Goal: Task Accomplishment & Management: Manage account settings

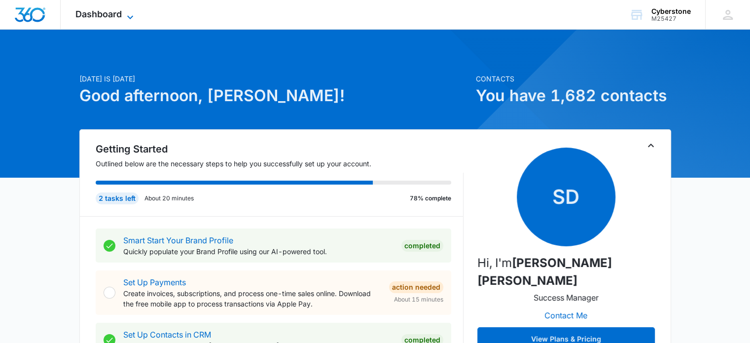
click at [128, 10] on div "Dashboard Apps Reputation Websites Forms CRM Email Social Shop Payments POS Con…" at bounding box center [106, 14] width 90 height 29
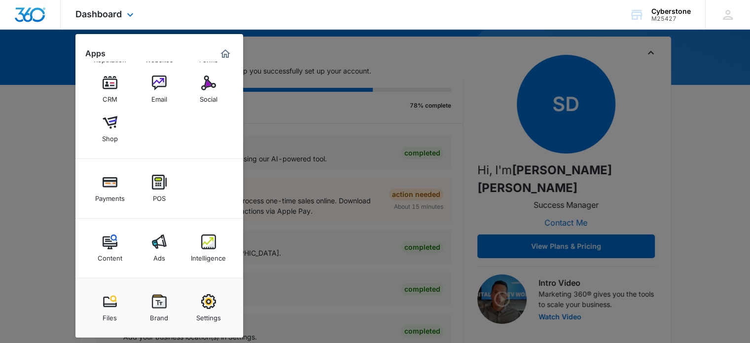
scroll to position [99, 0]
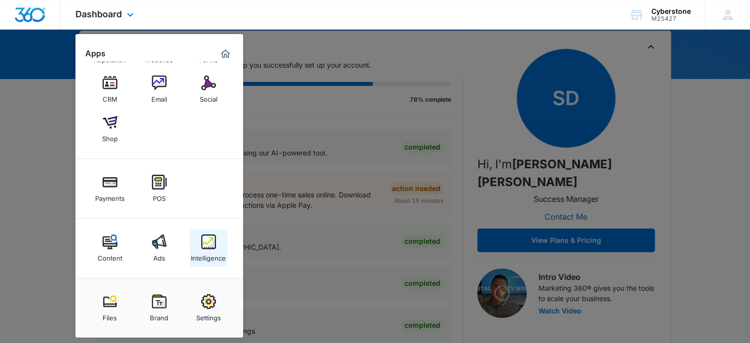
click at [199, 256] on div "Intelligence" at bounding box center [208, 255] width 35 height 13
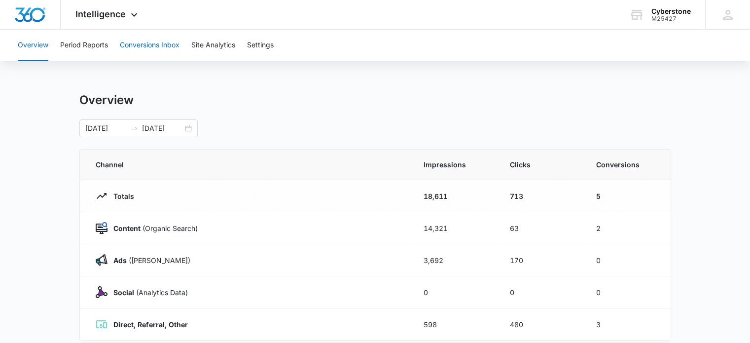
click at [178, 47] on button "Conversions Inbox" at bounding box center [150, 46] width 60 height 32
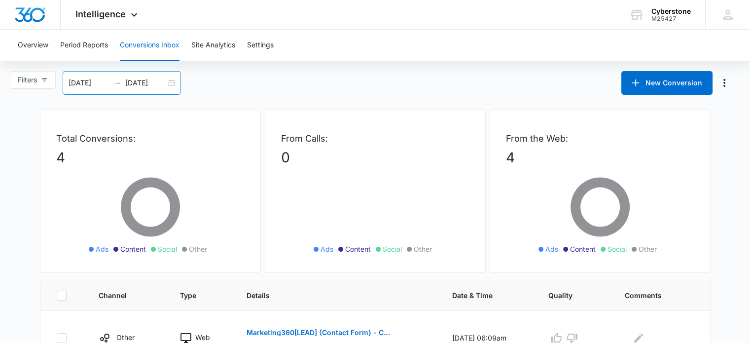
click at [170, 82] on div "[DATE] [DATE]" at bounding box center [122, 83] width 118 height 24
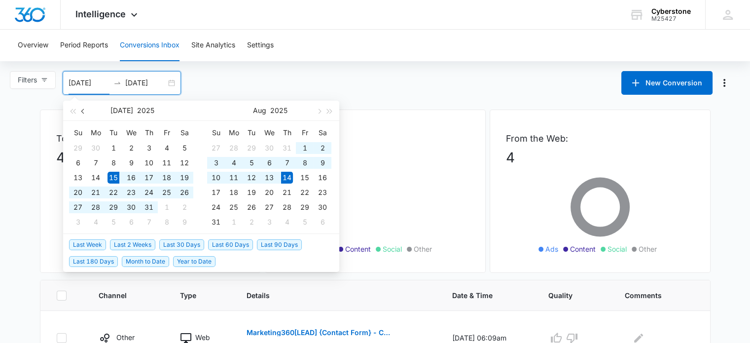
click at [81, 111] on span "button" at bounding box center [83, 110] width 5 height 5
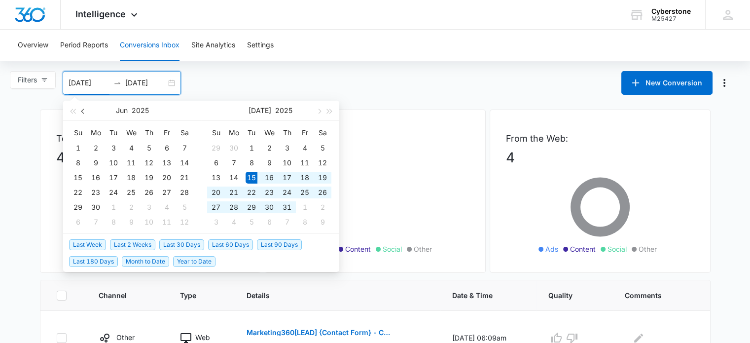
click at [81, 110] on span "button" at bounding box center [83, 110] width 5 height 5
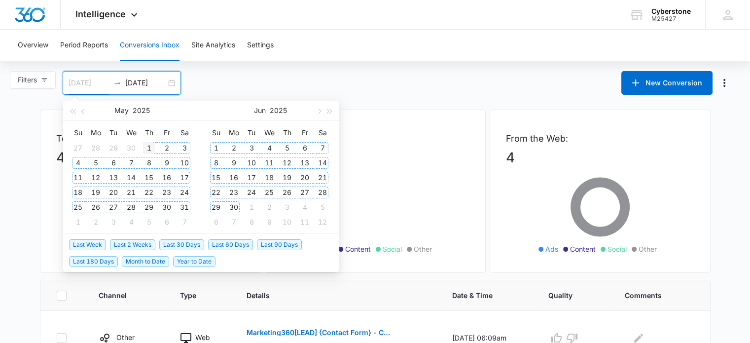
type input "[DATE]"
click at [148, 147] on div "1" at bounding box center [149, 148] width 12 height 12
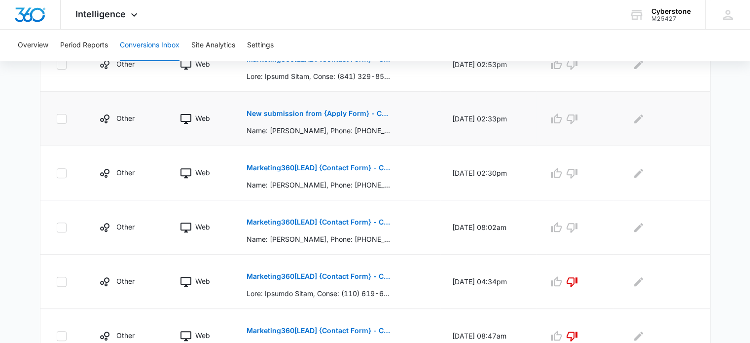
scroll to position [345, 0]
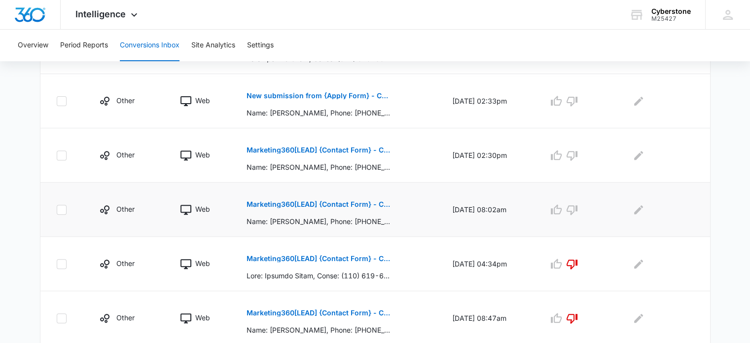
click at [349, 202] on p "Marketing360[LEAD] {Contact Form} - Cyberstone Security" at bounding box center [317, 204] width 143 height 7
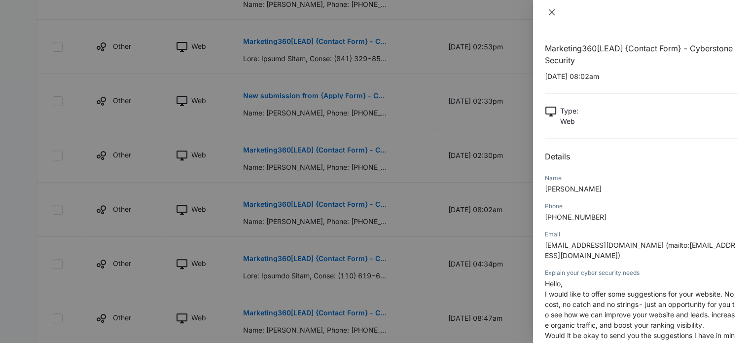
click at [555, 10] on icon "close" at bounding box center [552, 12] width 8 height 8
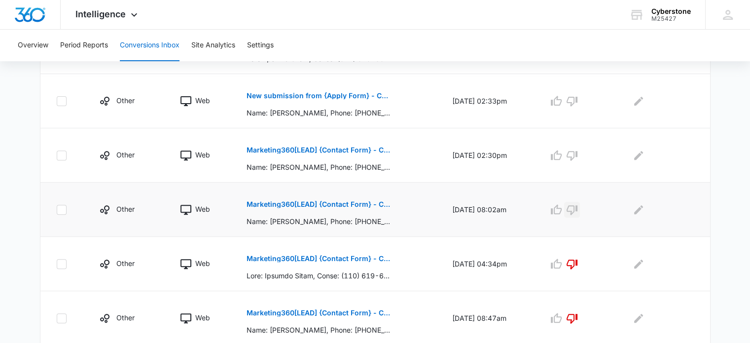
click at [578, 206] on icon "button" at bounding box center [572, 210] width 12 height 12
click at [302, 147] on p "Marketing360[LEAD] {Contact Form} - Cyberstone Security" at bounding box center [317, 149] width 143 height 7
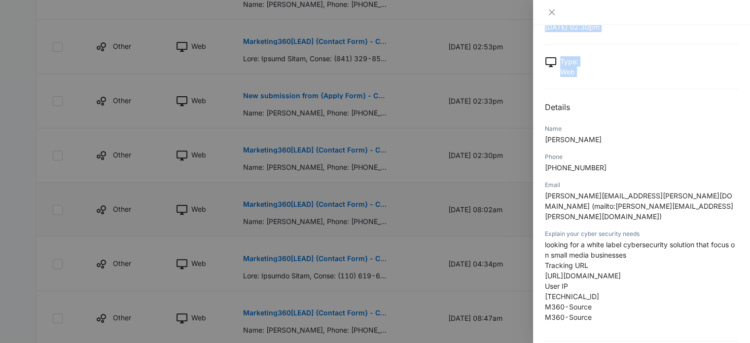
scroll to position [69, 0]
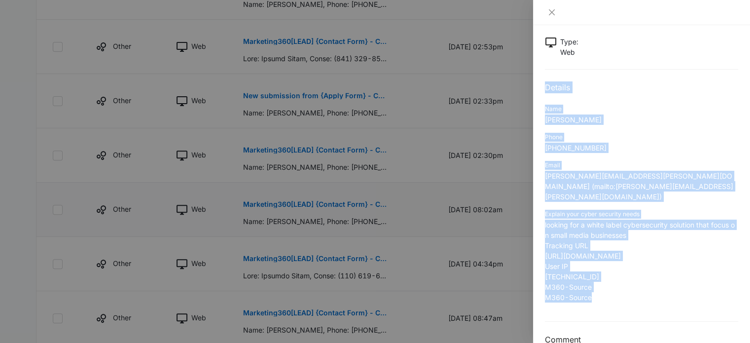
drag, startPoint x: 544, startPoint y: 104, endPoint x: 705, endPoint y: 279, distance: 238.2
type textarea "Details Name [PERSON_NAME] Phone [PHONE_NUMBER] Email [PERSON_NAME][EMAIL_ADDRE…"
click at [705, 279] on div "Marketing360[LEAD] {Contact Form} - Cyberstone Security [DATE] 02:30pm Type : W…" at bounding box center [641, 183] width 217 height 317
copy div "Details Name [PERSON_NAME] Phone [PHONE_NUMBER] Email [PERSON_NAME][EMAIL_ADDRE…"
click at [550, 11] on icon "close" at bounding box center [552, 12] width 6 height 6
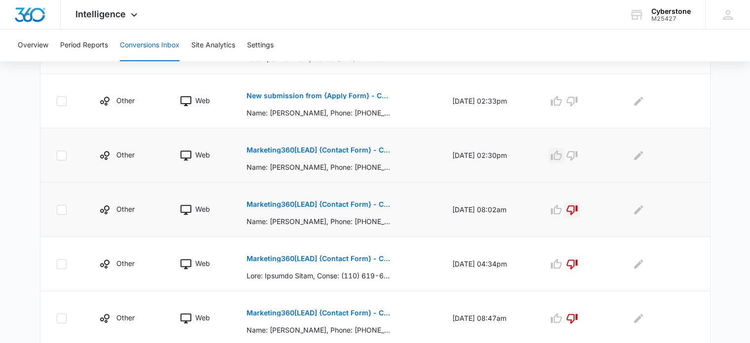
click at [562, 154] on icon "button" at bounding box center [556, 155] width 12 height 12
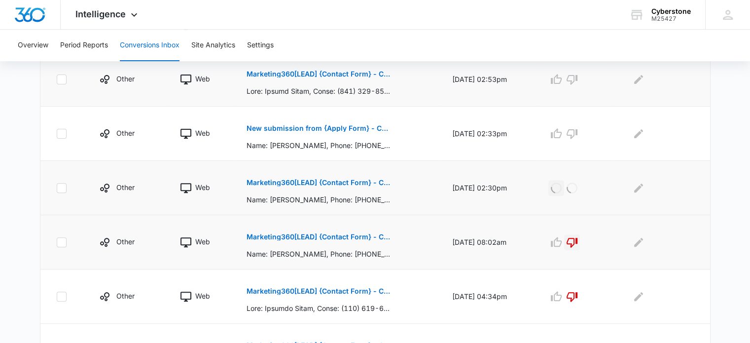
scroll to position [296, 0]
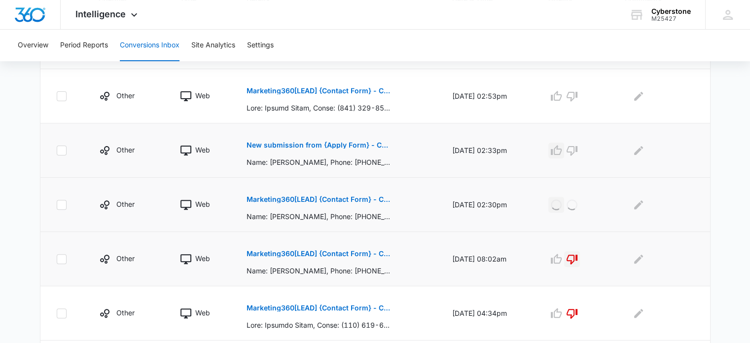
click at [562, 147] on icon "button" at bounding box center [556, 150] width 12 height 12
click at [304, 87] on p "Marketing360[LEAD] {Contact Form} - Cyberstone Security" at bounding box center [317, 90] width 143 height 7
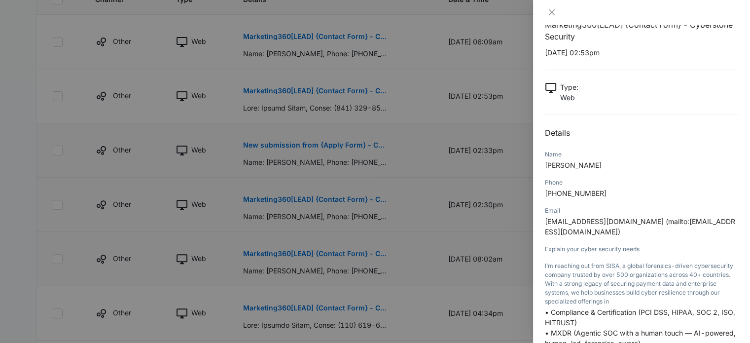
scroll to position [0, 0]
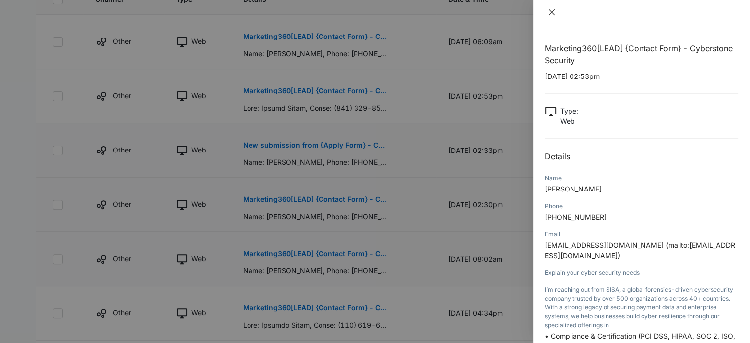
click at [554, 11] on icon "close" at bounding box center [552, 12] width 8 height 8
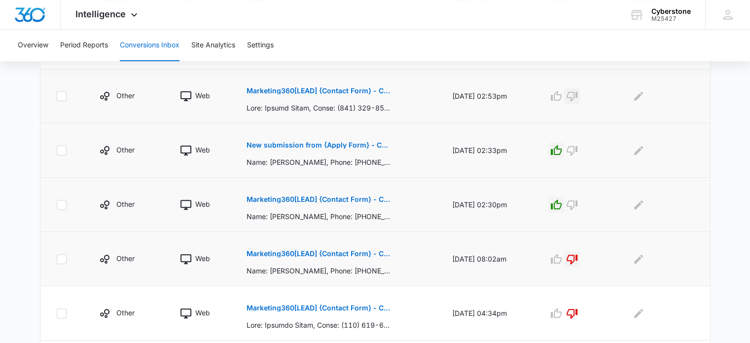
click at [580, 89] on button "button" at bounding box center [572, 96] width 16 height 16
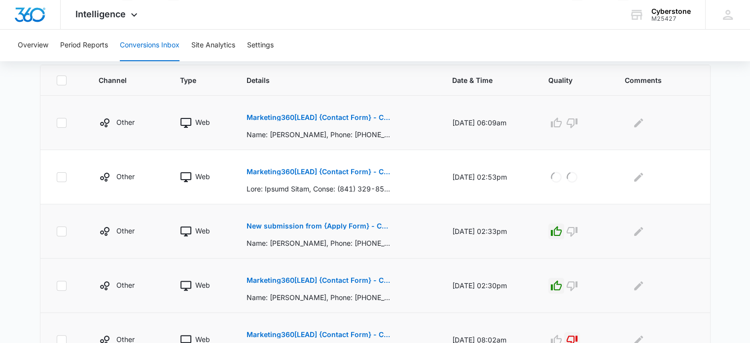
scroll to position [197, 0]
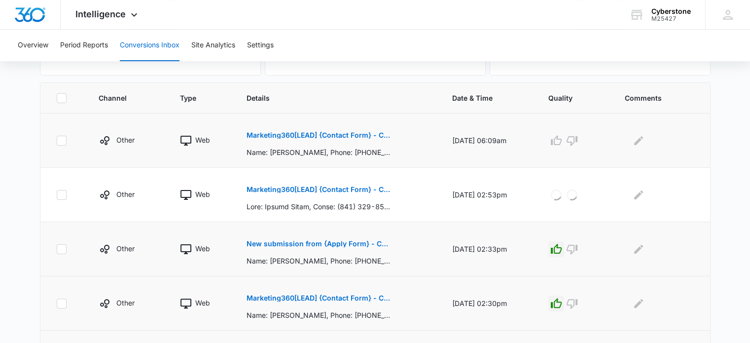
click at [292, 130] on button "Marketing360[LEAD] {Contact Form} - Cyberstone Security" at bounding box center [317, 135] width 143 height 24
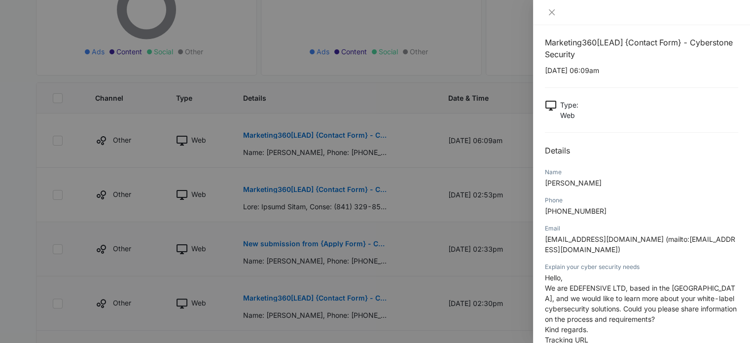
scroll to position [0, 0]
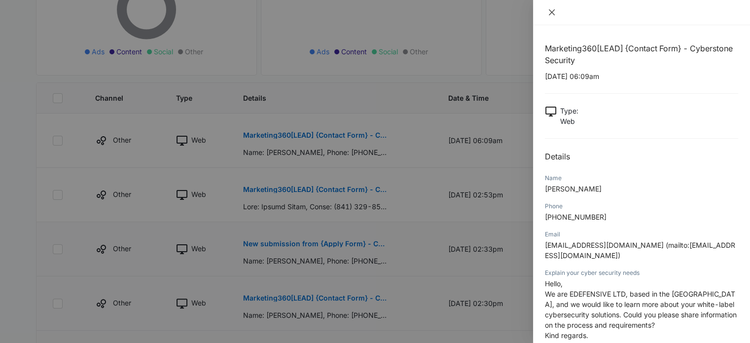
click at [550, 14] on icon "close" at bounding box center [552, 12] width 6 height 6
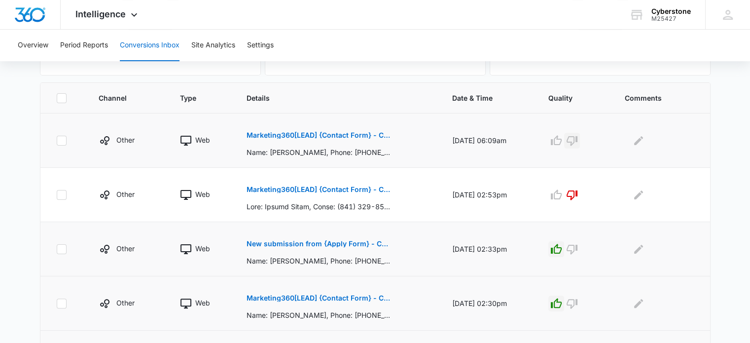
click at [577, 141] on icon "button" at bounding box center [571, 141] width 11 height 10
